Goal: Task Accomplishment & Management: Manage account settings

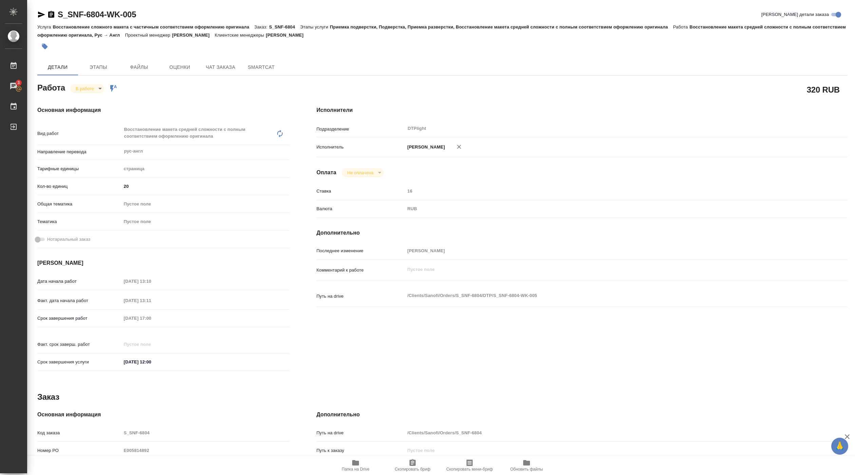
click at [359, 459] on icon "button" at bounding box center [356, 463] width 8 height 8
click at [93, 88] on body "🙏 .cls-1 fill:#fff; AWATERA Pankina Anna Работы 3 Чаты График Выйти S_SNF-6804-…" at bounding box center [427, 237] width 855 height 475
click at [92, 100] on button "Выполнен" at bounding box center [88, 100] width 25 height 7
drag, startPoint x: 59, startPoint y: 22, endPoint x: 138, endPoint y: 15, distance: 79.7
click at [138, 15] on div "S_SNF-6804-WK-005 Кратко детали заказа" at bounding box center [442, 16] width 810 height 14
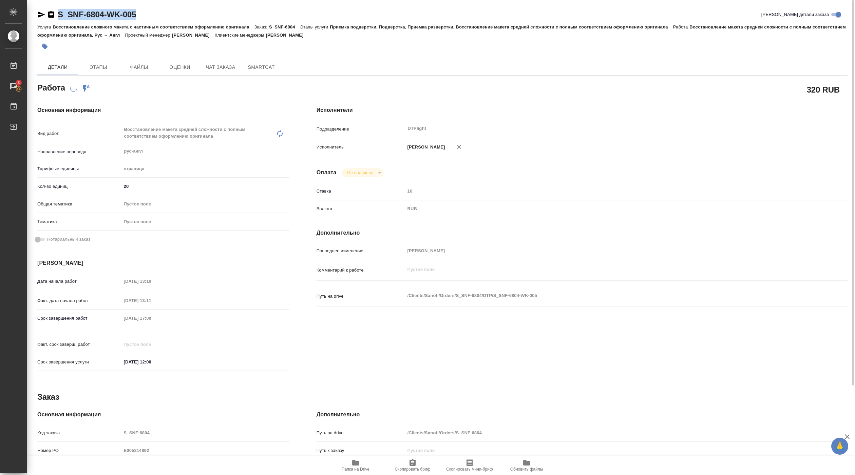
copy link "S_SNF-6804-WK-005"
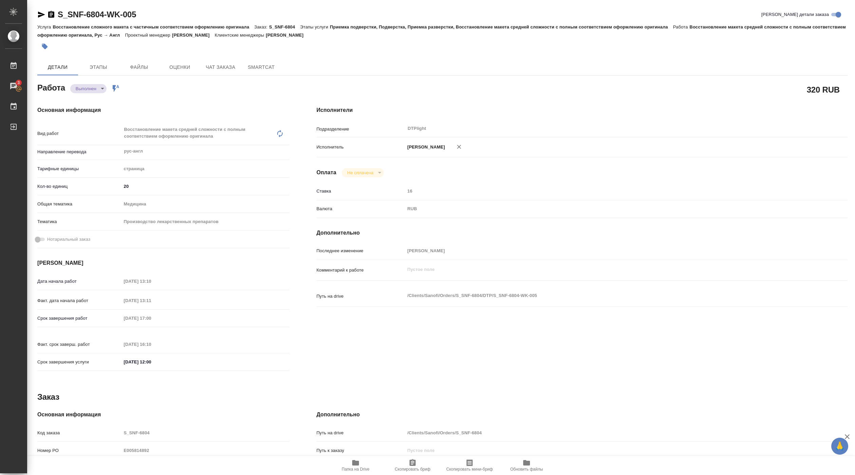
type textarea "x"
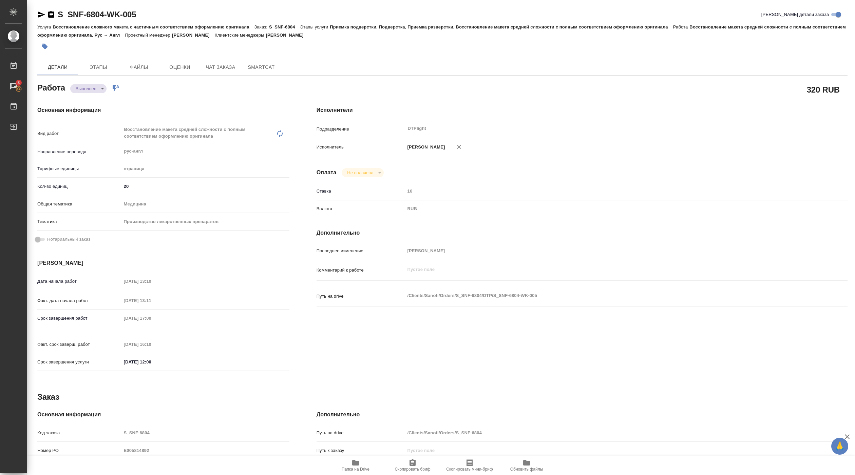
type textarea "x"
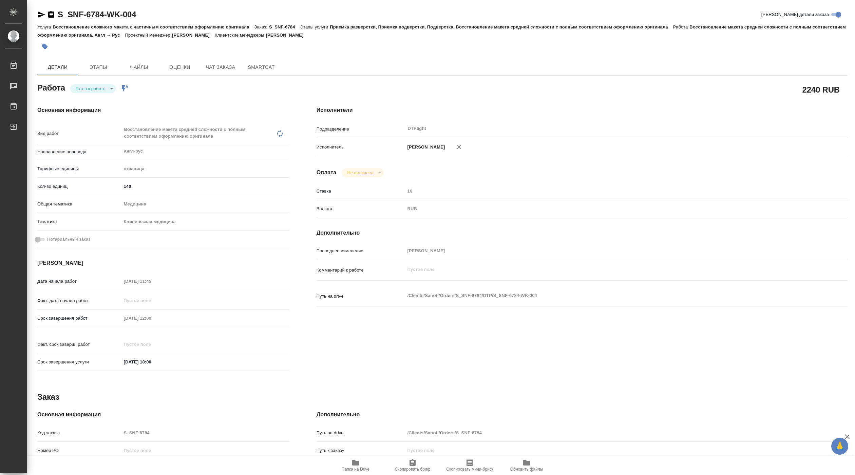
type textarea "x"
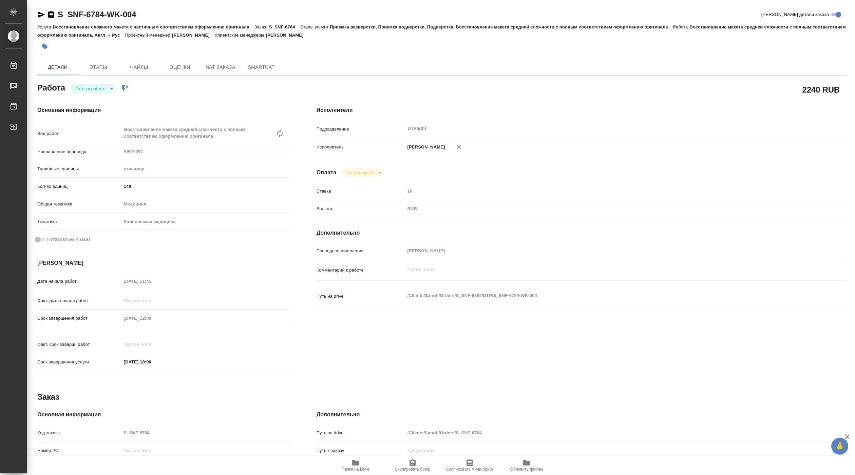
type textarea "x"
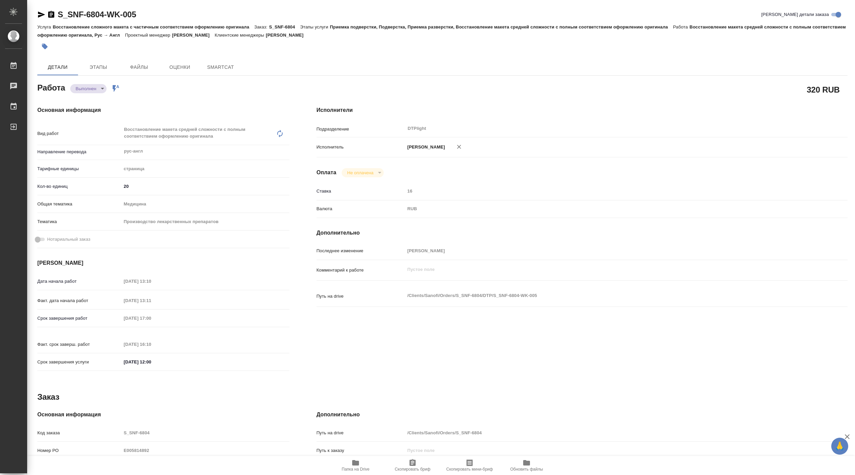
type textarea "x"
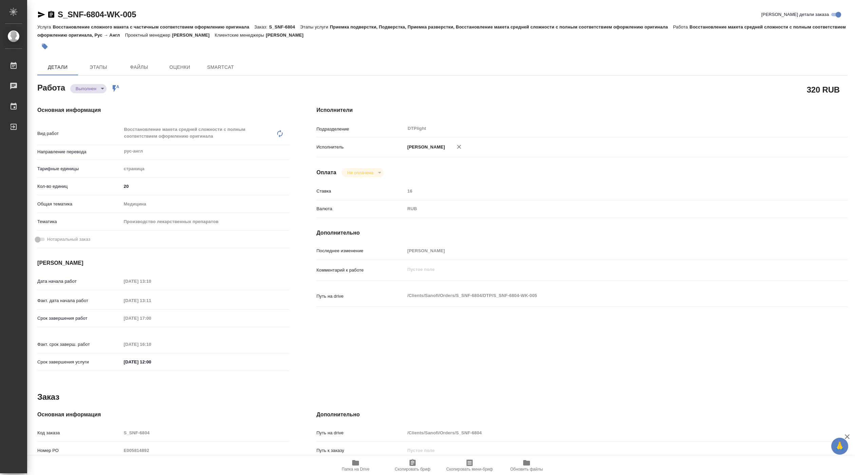
type textarea "x"
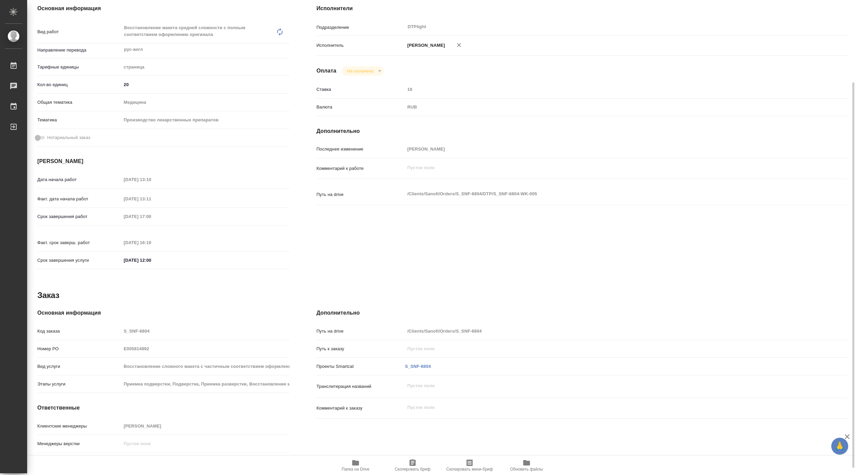
scroll to position [110, 0]
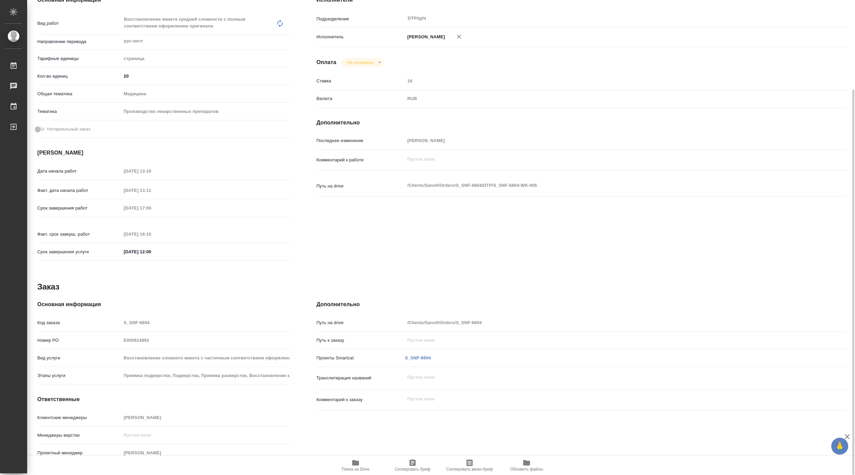
type textarea "x"
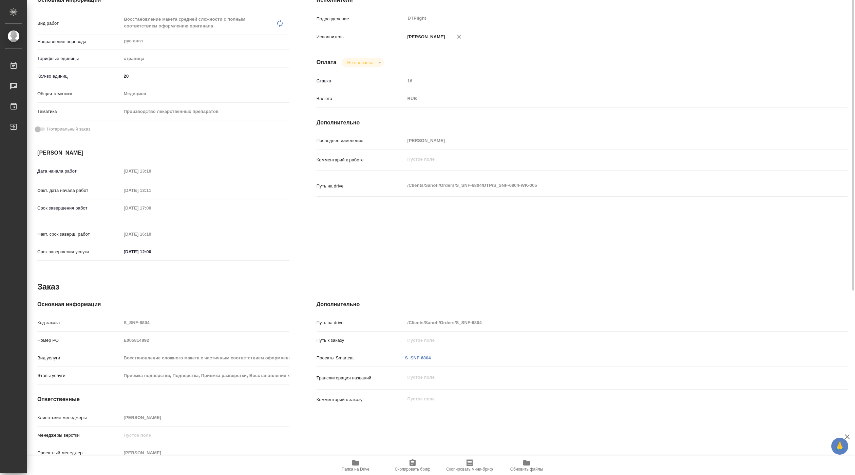
scroll to position [0, 0]
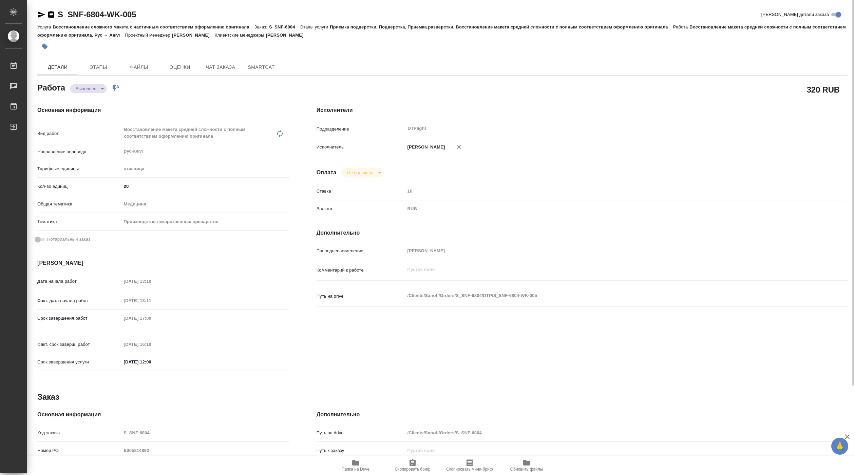
type textarea "x"
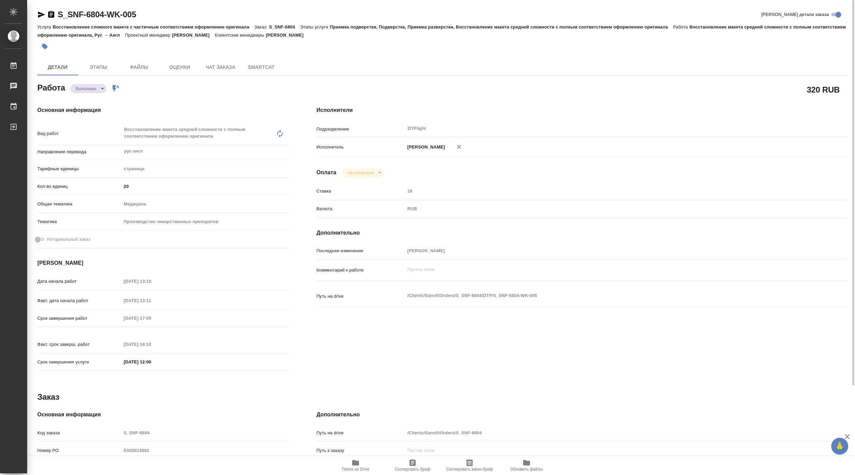
click at [98, 88] on body "🙏 .cls-1 fill:#fff; AWATERA Pankina Anna Работы Чаты График Выйти S_SNF-6804-WK…" at bounding box center [427, 237] width 855 height 475
click at [93, 95] on li "Сдан" at bounding box center [92, 101] width 45 height 12
type textarea "x"
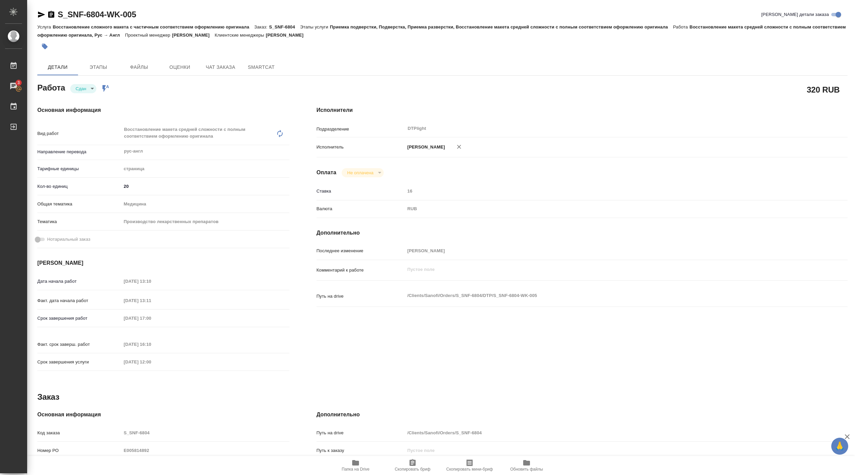
type textarea "x"
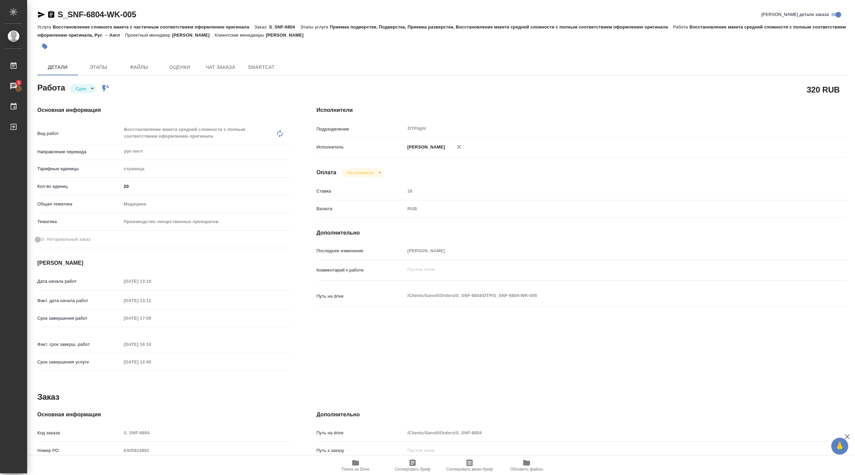
type textarea "x"
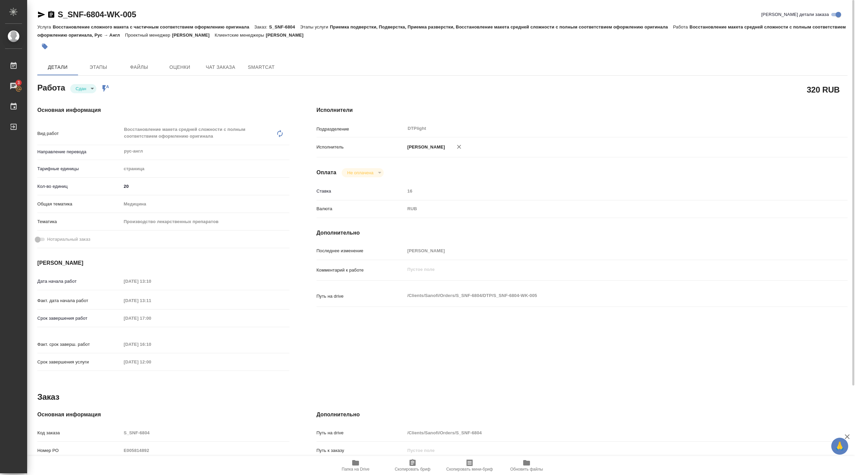
type textarea "x"
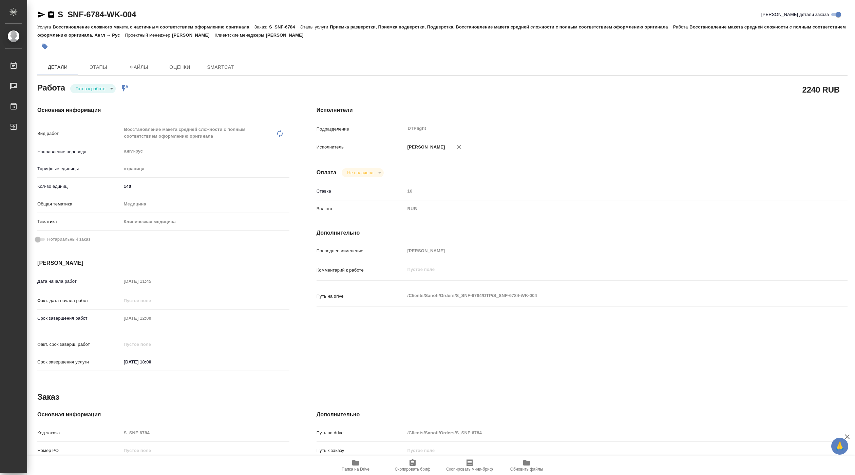
type textarea "x"
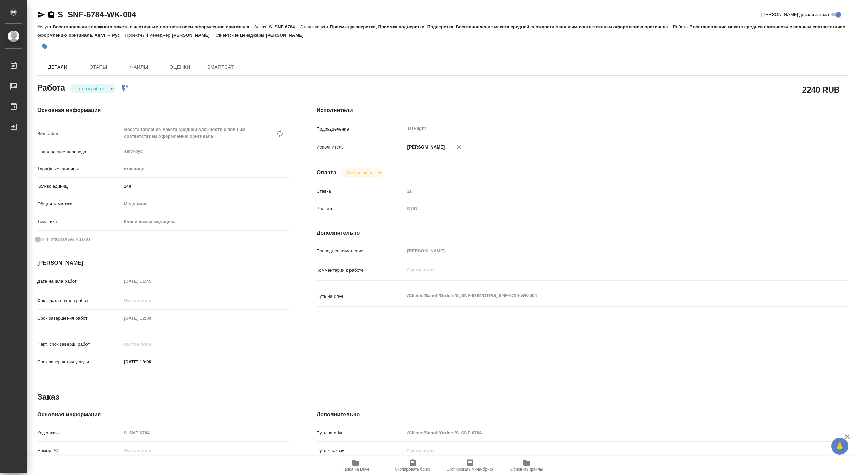
type textarea "x"
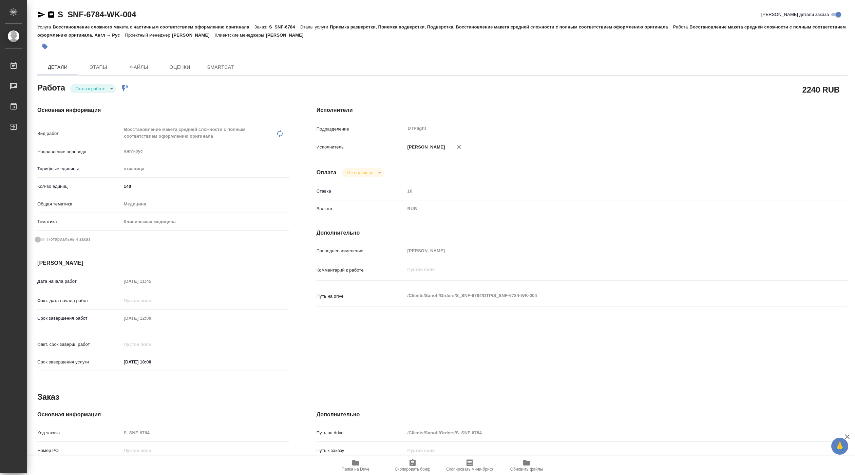
type textarea "x"
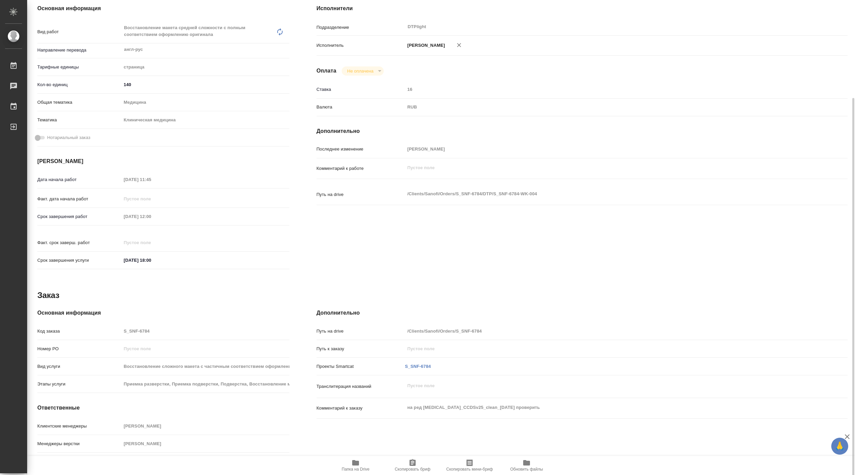
scroll to position [110, 0]
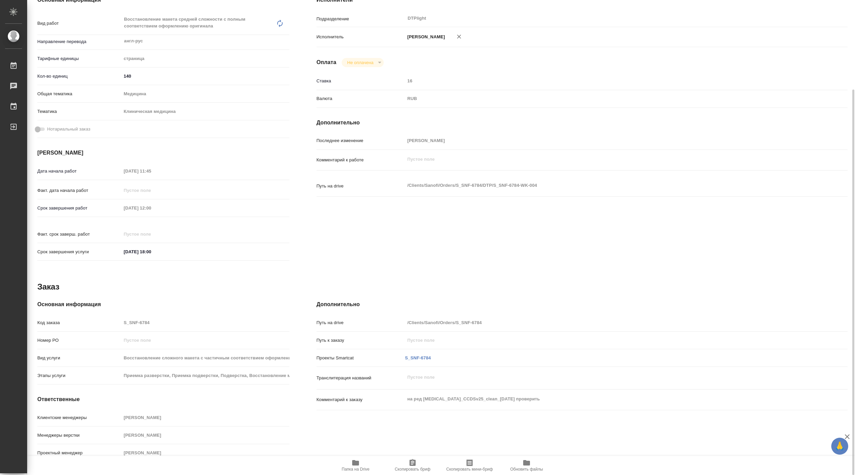
type textarea "x"
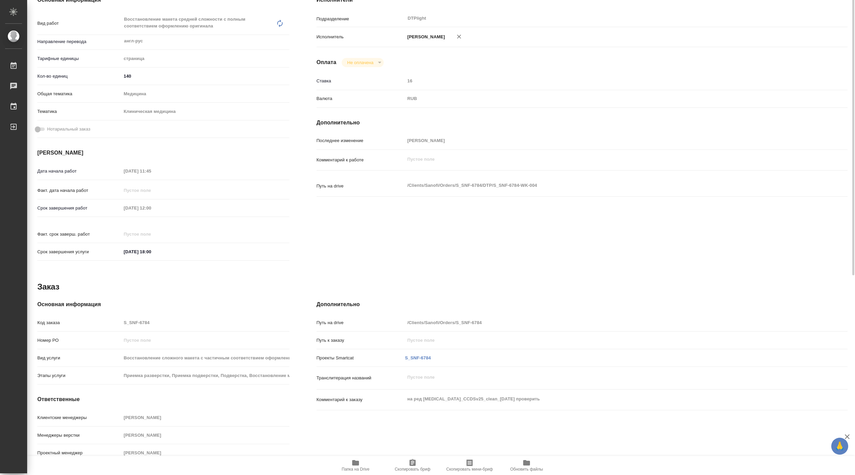
scroll to position [0, 0]
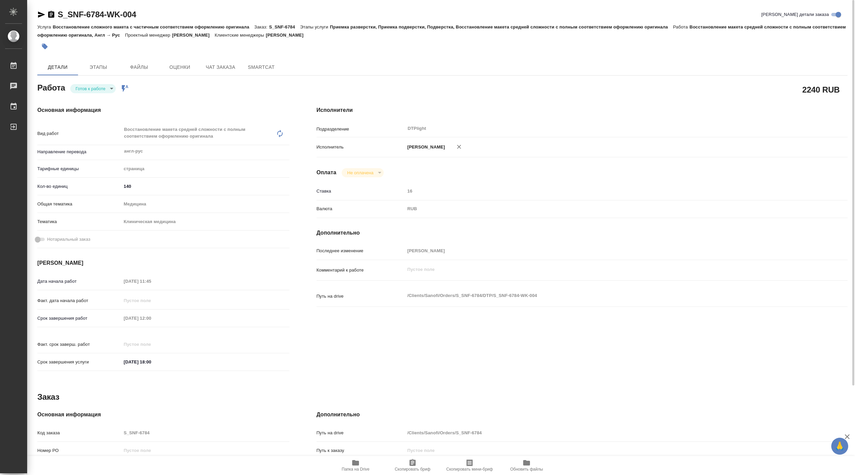
type textarea "x"
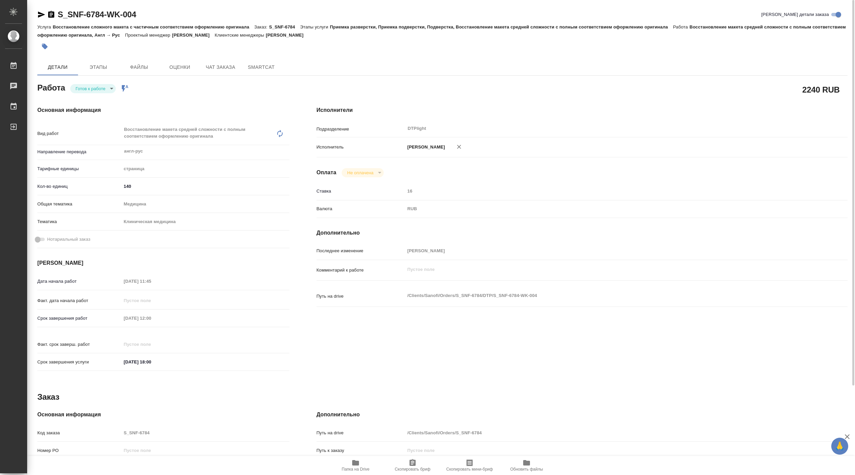
click at [41, 14] on icon "button" at bounding box center [41, 15] width 7 height 6
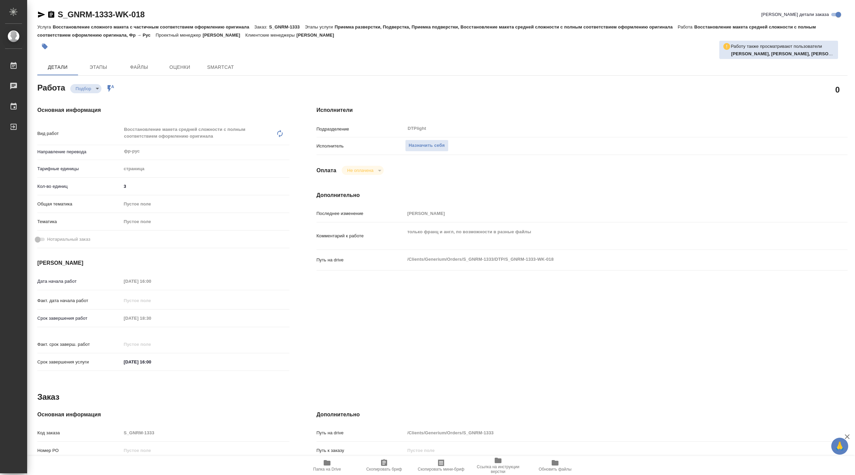
type textarea "x"
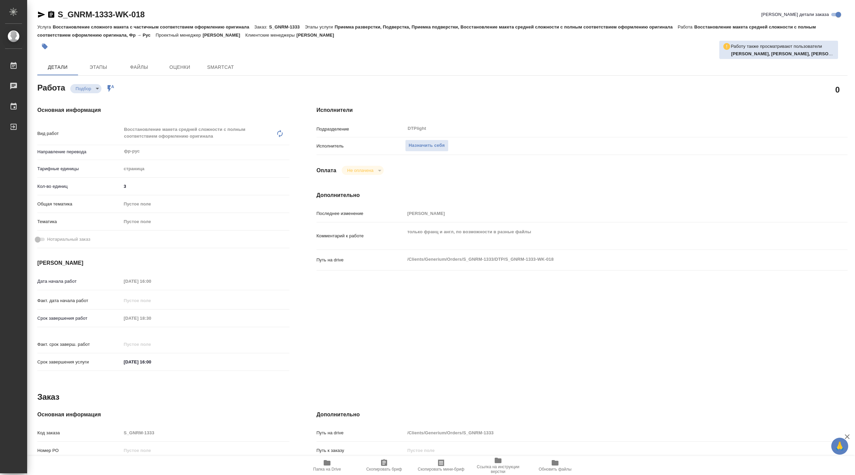
type textarea "x"
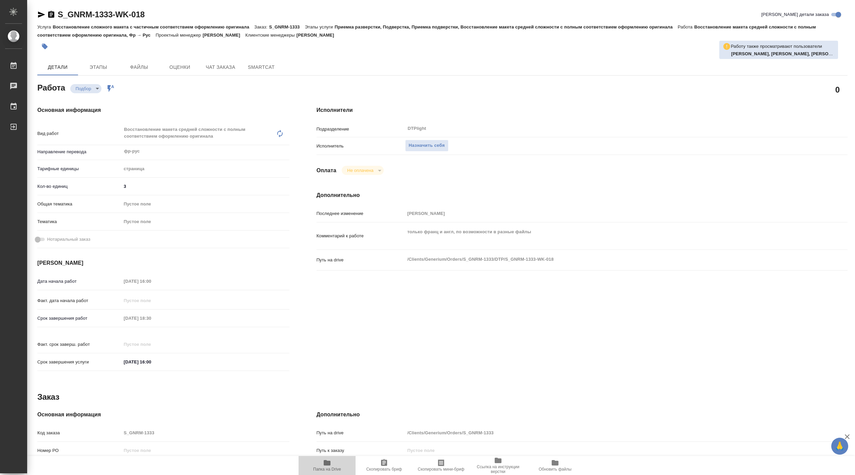
click at [332, 463] on span "Папка на Drive" at bounding box center [327, 465] width 49 height 13
type textarea "x"
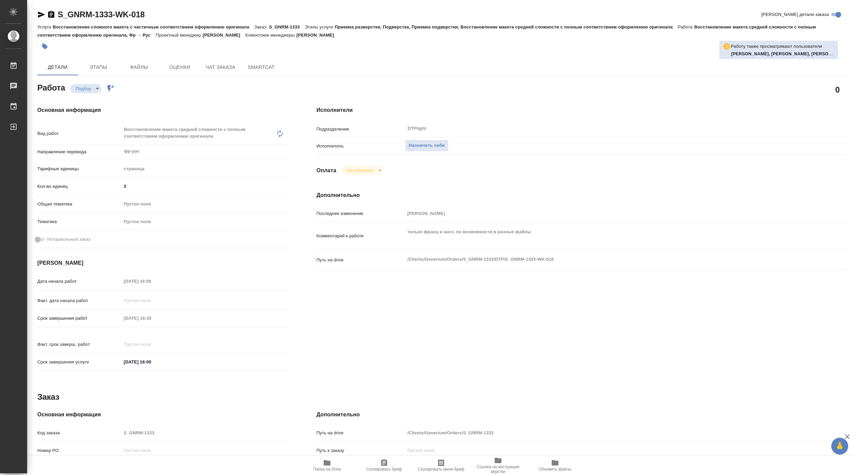
type textarea "x"
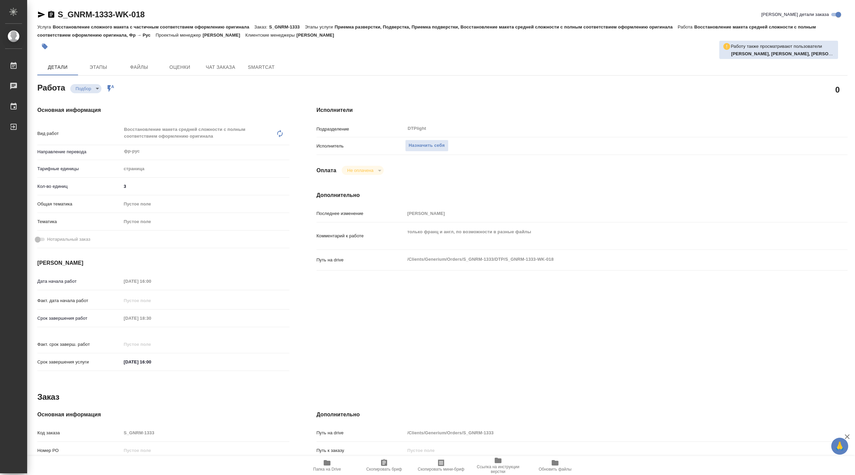
type textarea "x"
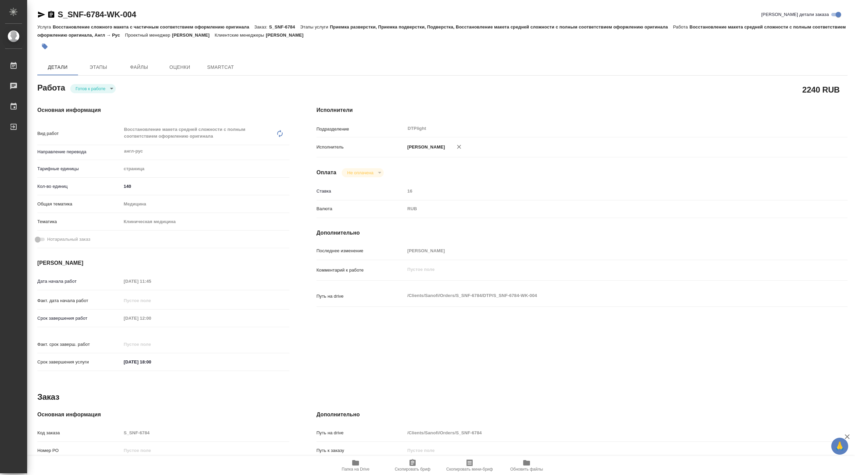
type textarea "x"
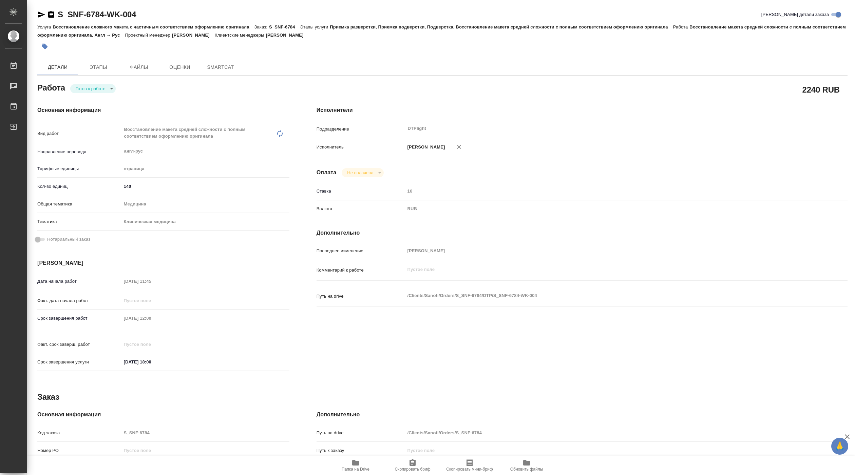
type textarea "x"
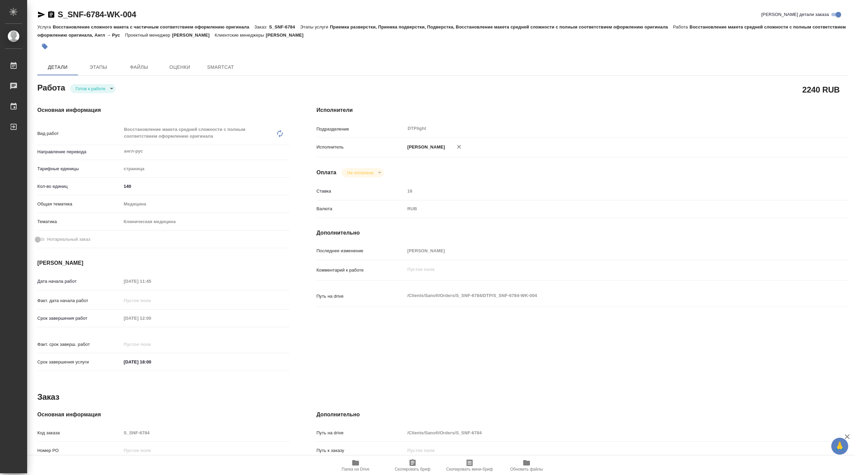
type textarea "x"
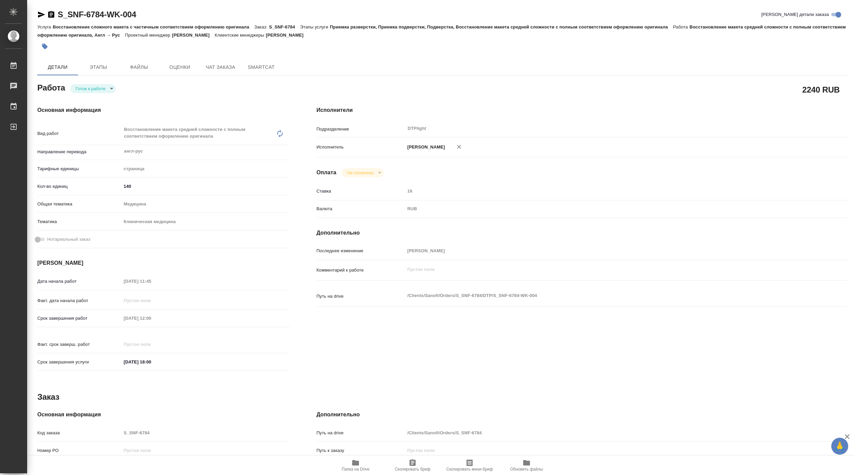
type textarea "x"
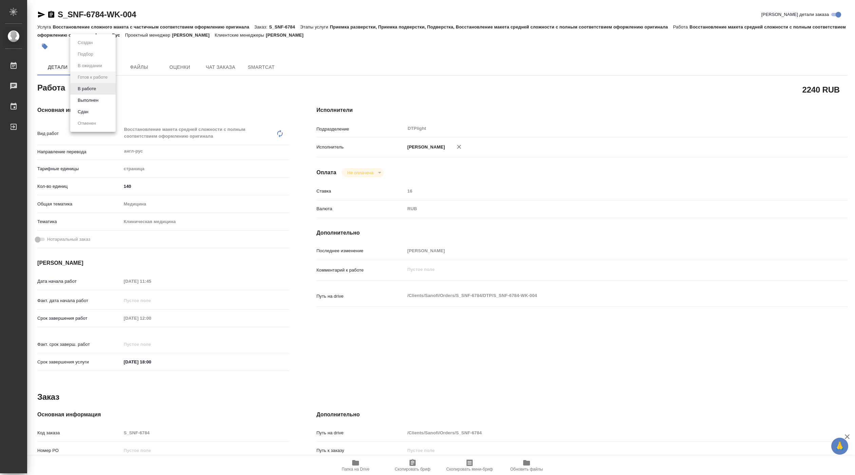
click at [105, 90] on body "🙏 .cls-1 fill:#fff; AWATERA Pankina Anna Работы Чаты График Выйти S_SNF-6784-WK…" at bounding box center [427, 237] width 855 height 475
type textarea "x"
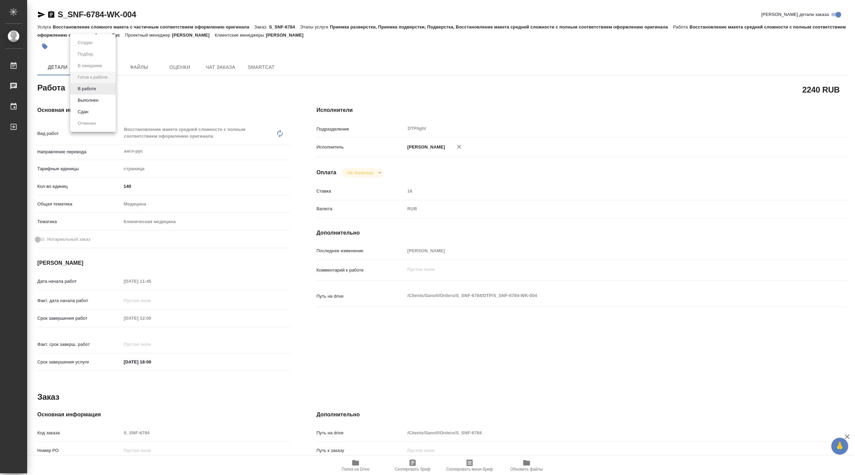
type textarea "x"
click at [92, 88] on button "В работе" at bounding box center [87, 88] width 22 height 7
type textarea "x"
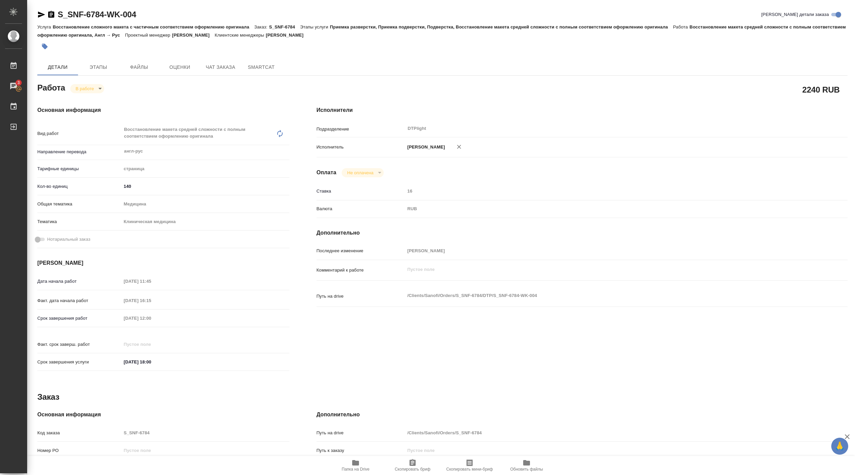
type textarea "x"
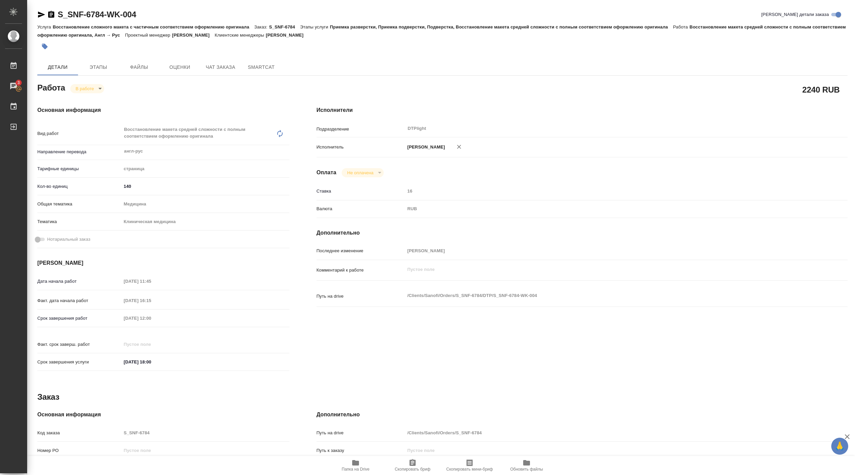
type textarea "x"
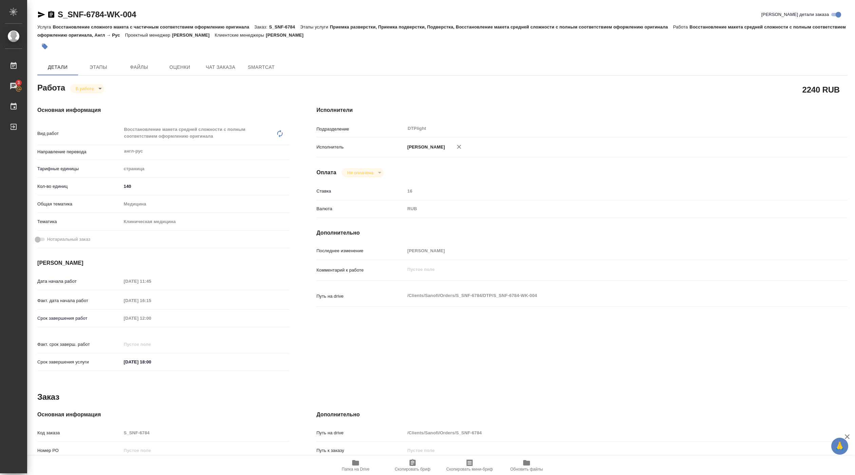
type textarea "x"
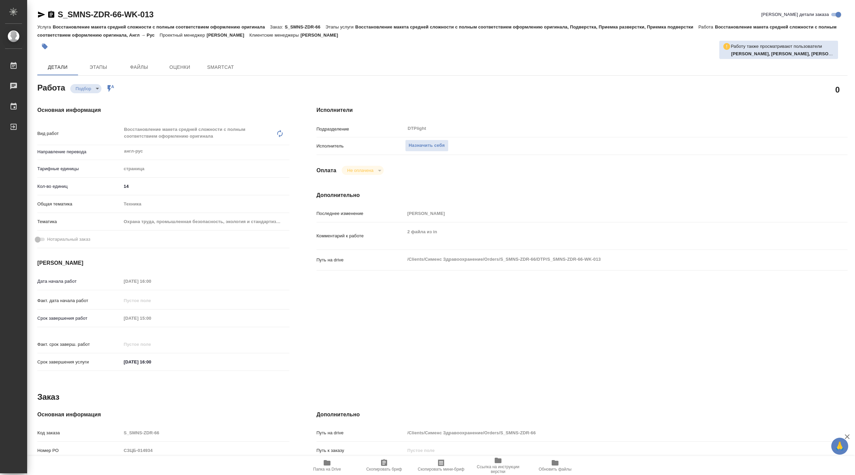
type textarea "x"
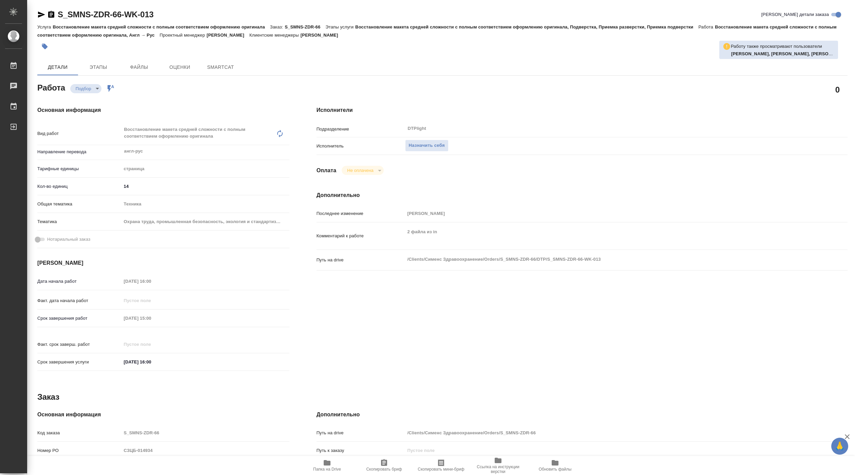
type textarea "x"
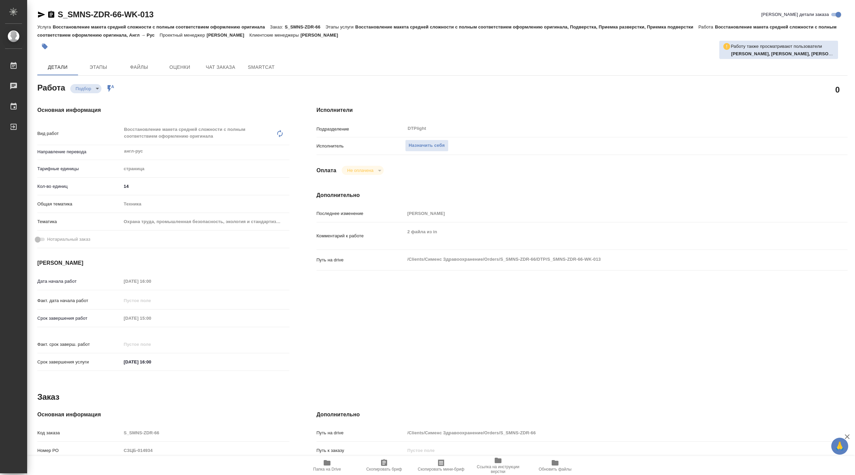
click at [332, 463] on span "Папка на Drive" at bounding box center [327, 465] width 49 height 13
type textarea "x"
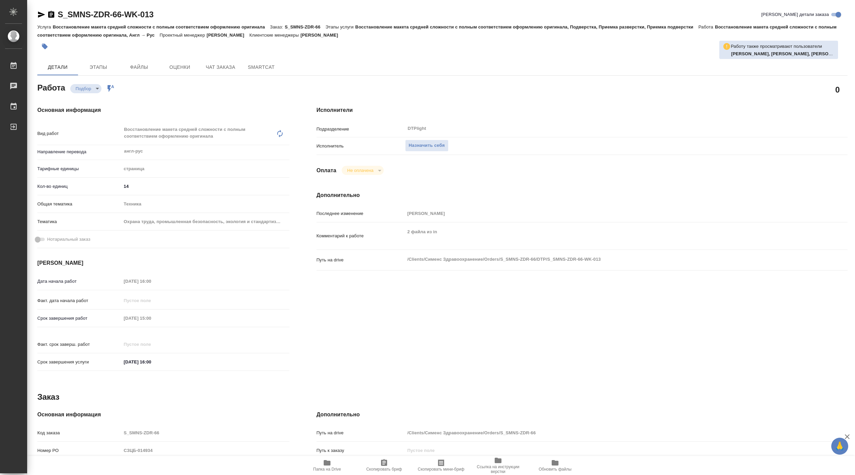
type textarea "x"
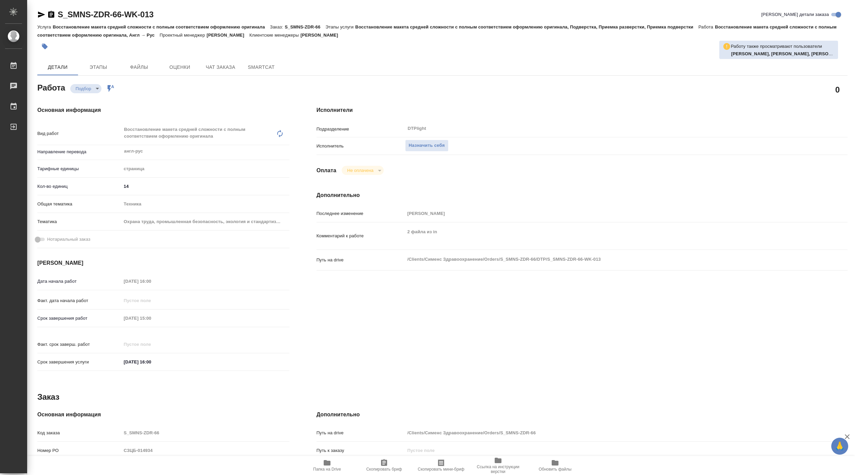
type textarea "x"
click at [428, 148] on span "Назначить себя" at bounding box center [427, 146] width 36 height 8
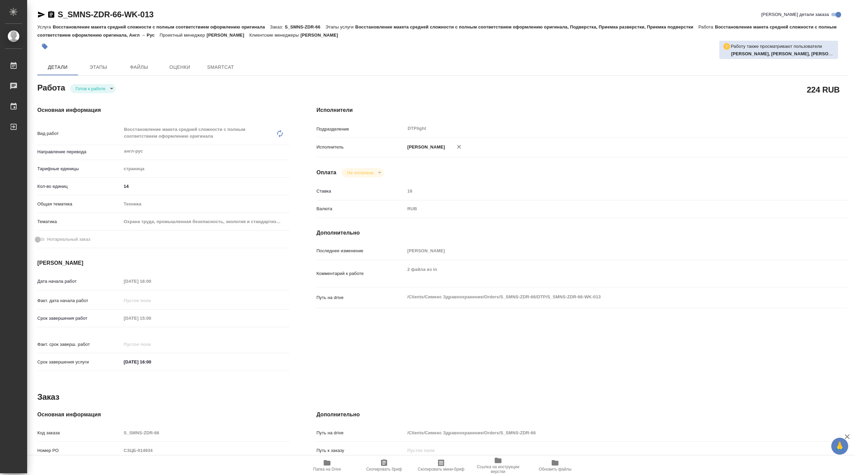
click at [97, 90] on body "🙏 .cls-1 fill:#fff; AWATERA [PERSON_NAME] Чаты График Выйти S_SMNS-ZDR-66-WK-01…" at bounding box center [427, 237] width 855 height 475
type textarea "x"
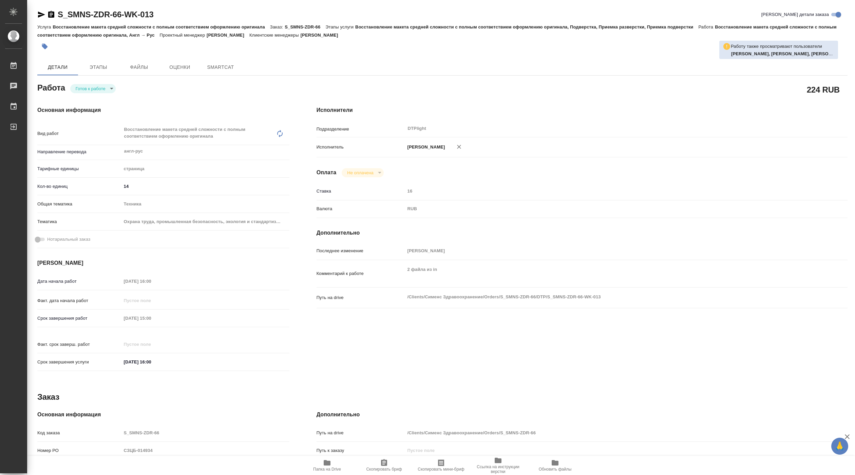
type textarea "x"
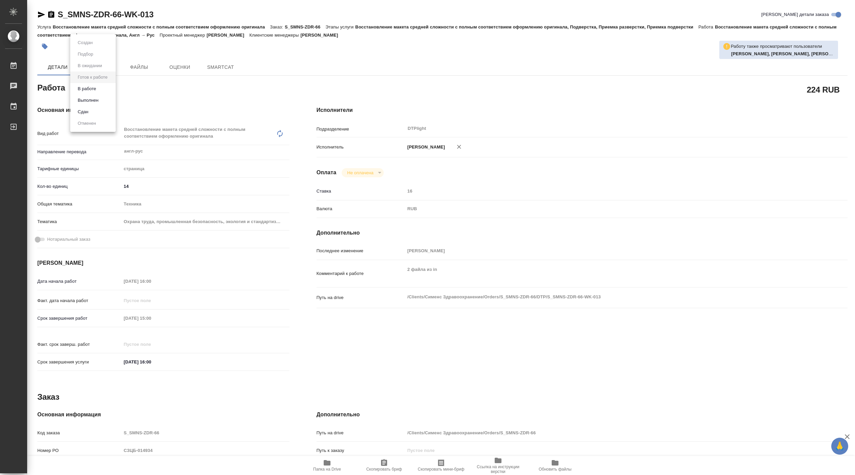
type textarea "x"
click at [96, 90] on button "В работе" at bounding box center [87, 88] width 22 height 7
type textarea "x"
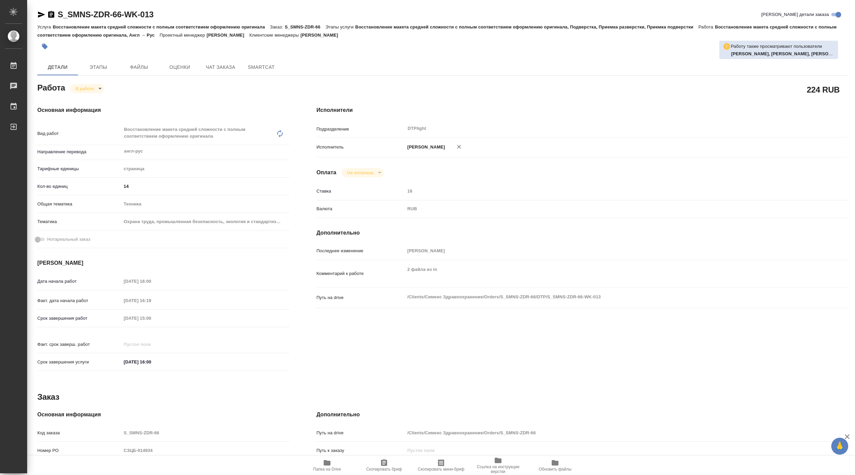
type textarea "x"
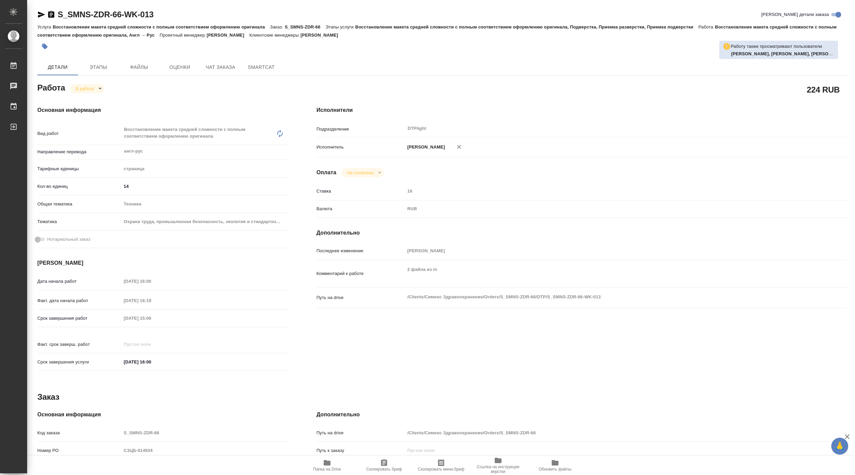
type textarea "x"
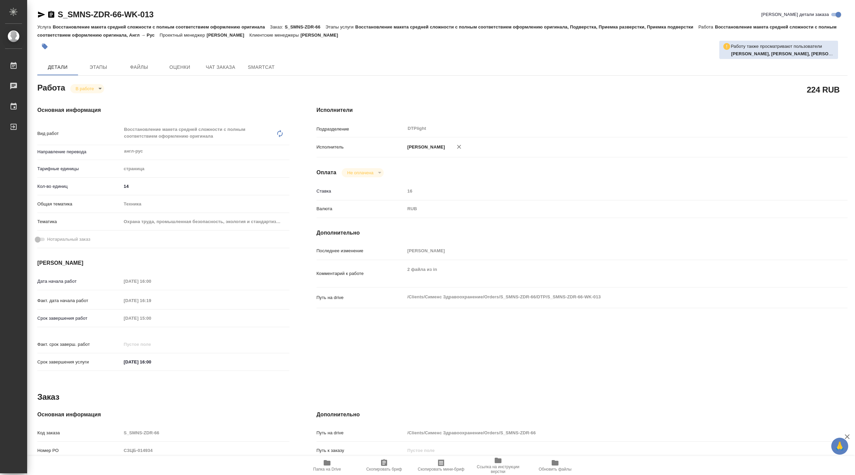
type textarea "x"
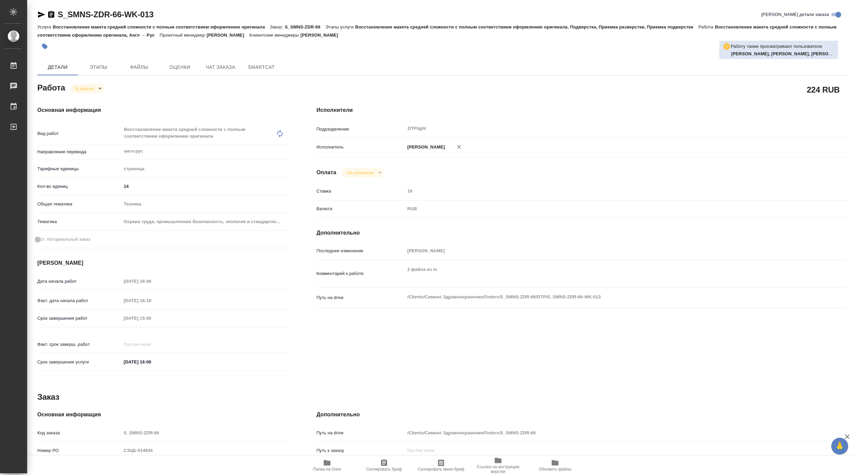
type textarea "x"
